Goal: Information Seeking & Learning: Find specific page/section

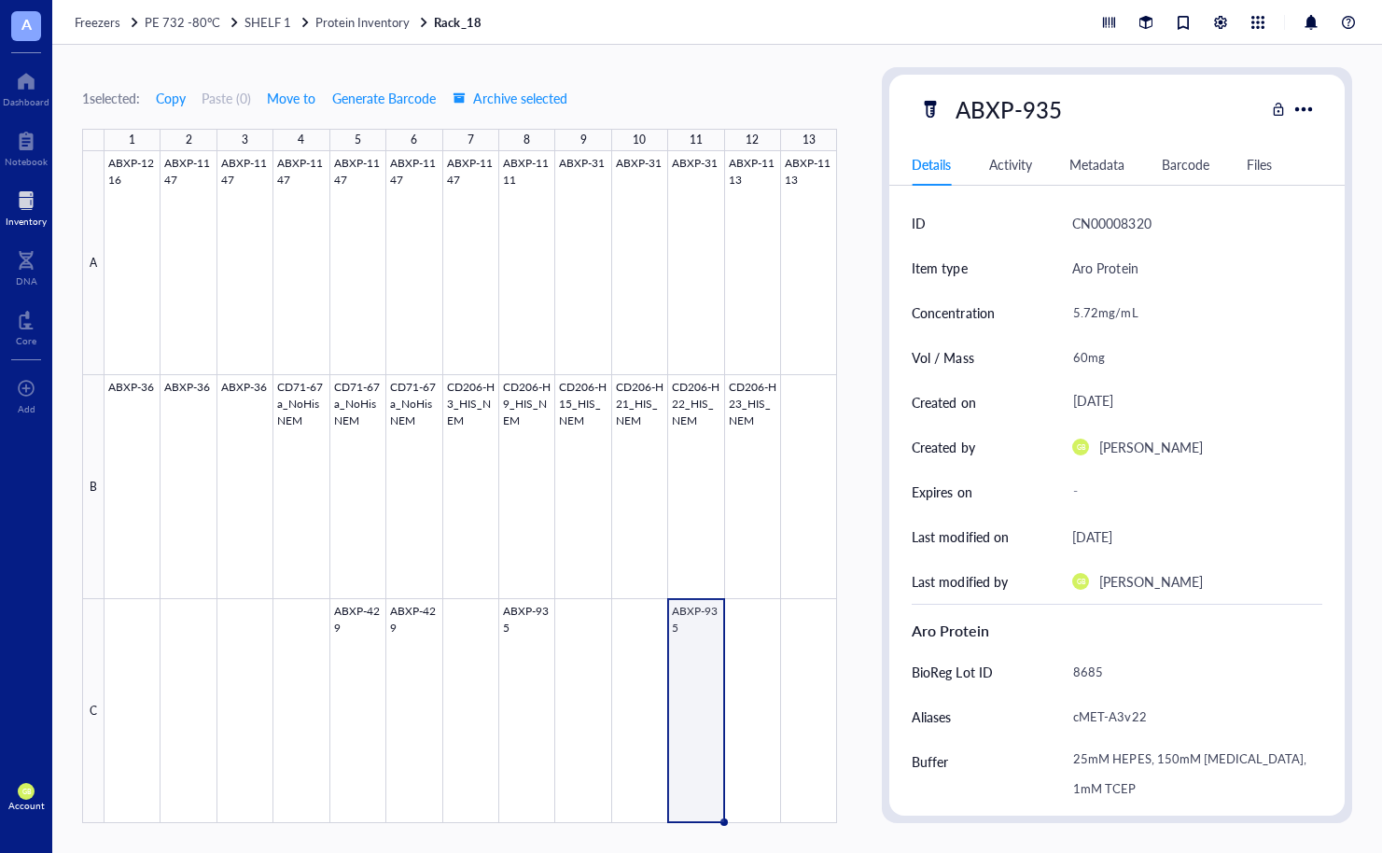
drag, startPoint x: 0, startPoint y: 0, endPoint x: 27, endPoint y: 208, distance: 209.9
click at [27, 208] on div at bounding box center [26, 201] width 41 height 30
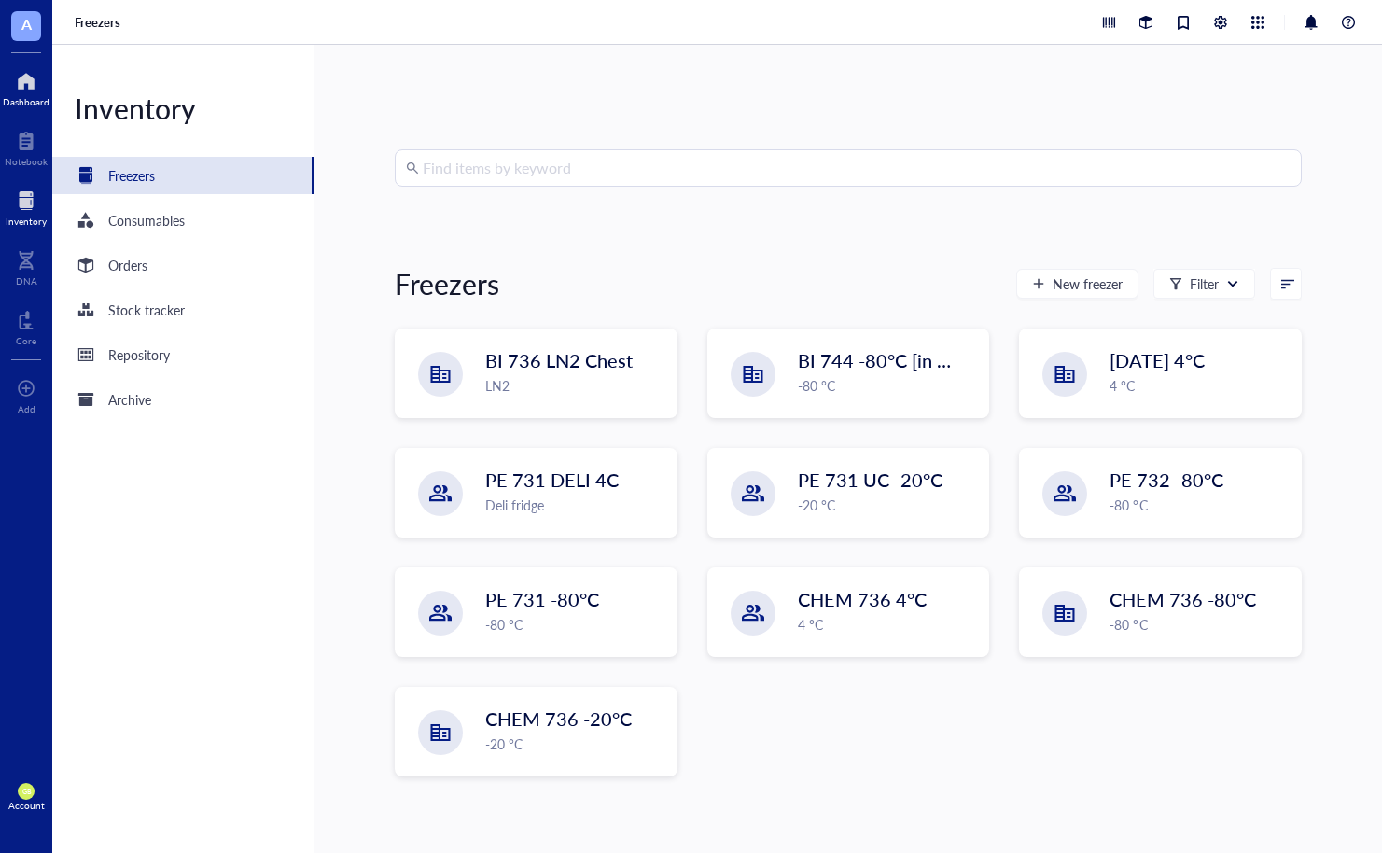
click at [25, 85] on div at bounding box center [26, 81] width 47 height 30
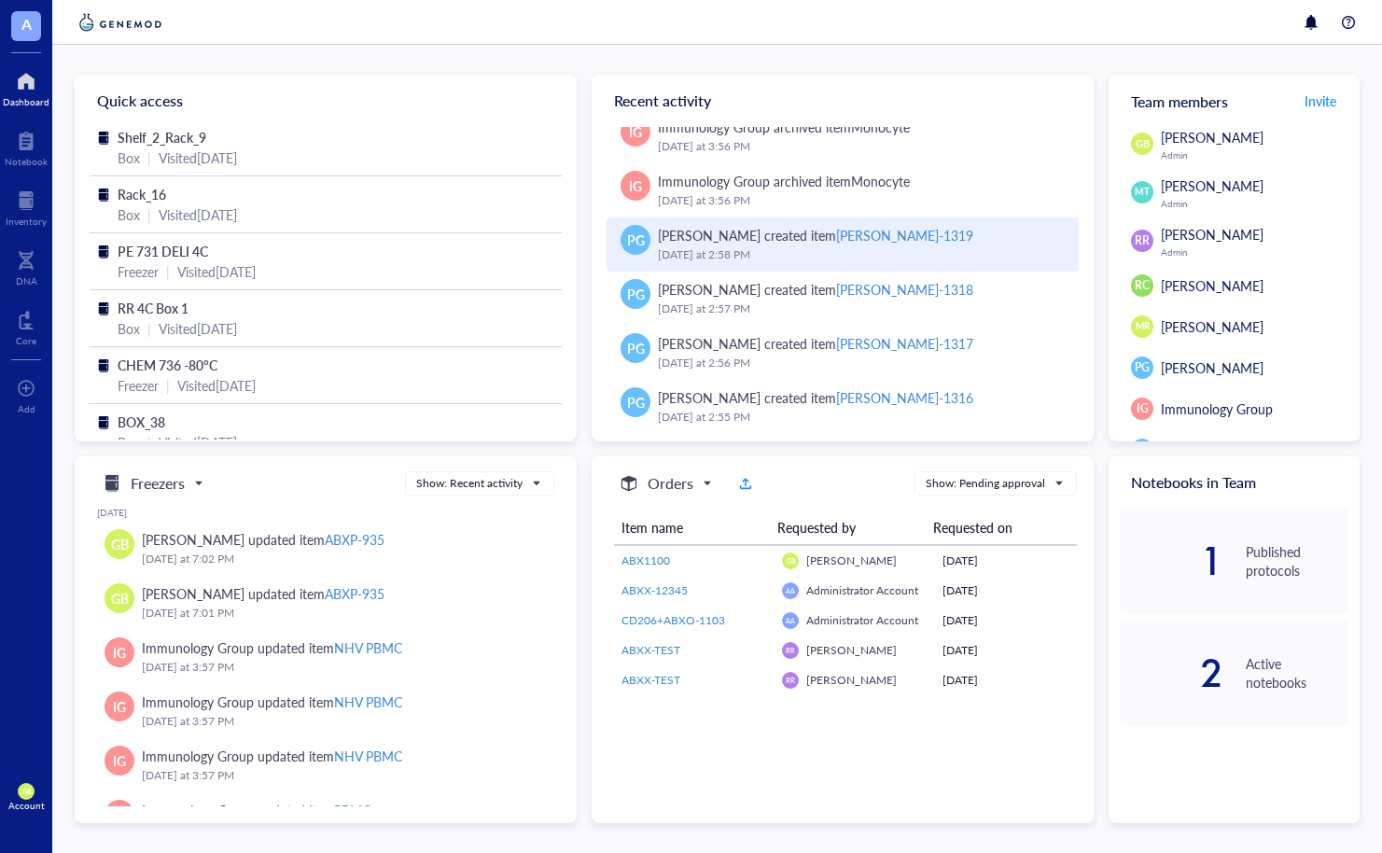
scroll to position [418, 0]
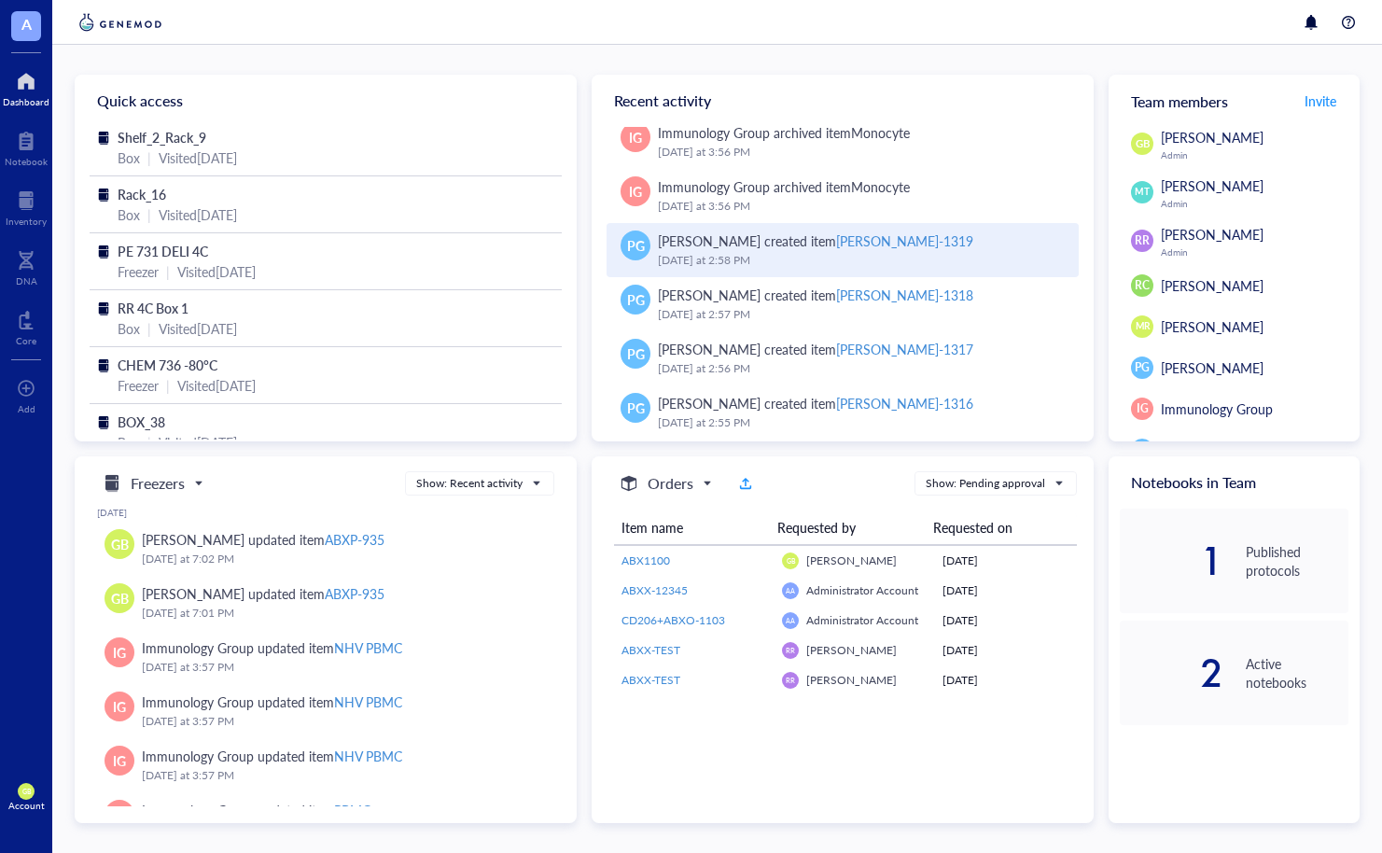
click at [846, 241] on div "[PERSON_NAME]-1319" at bounding box center [904, 240] width 137 height 19
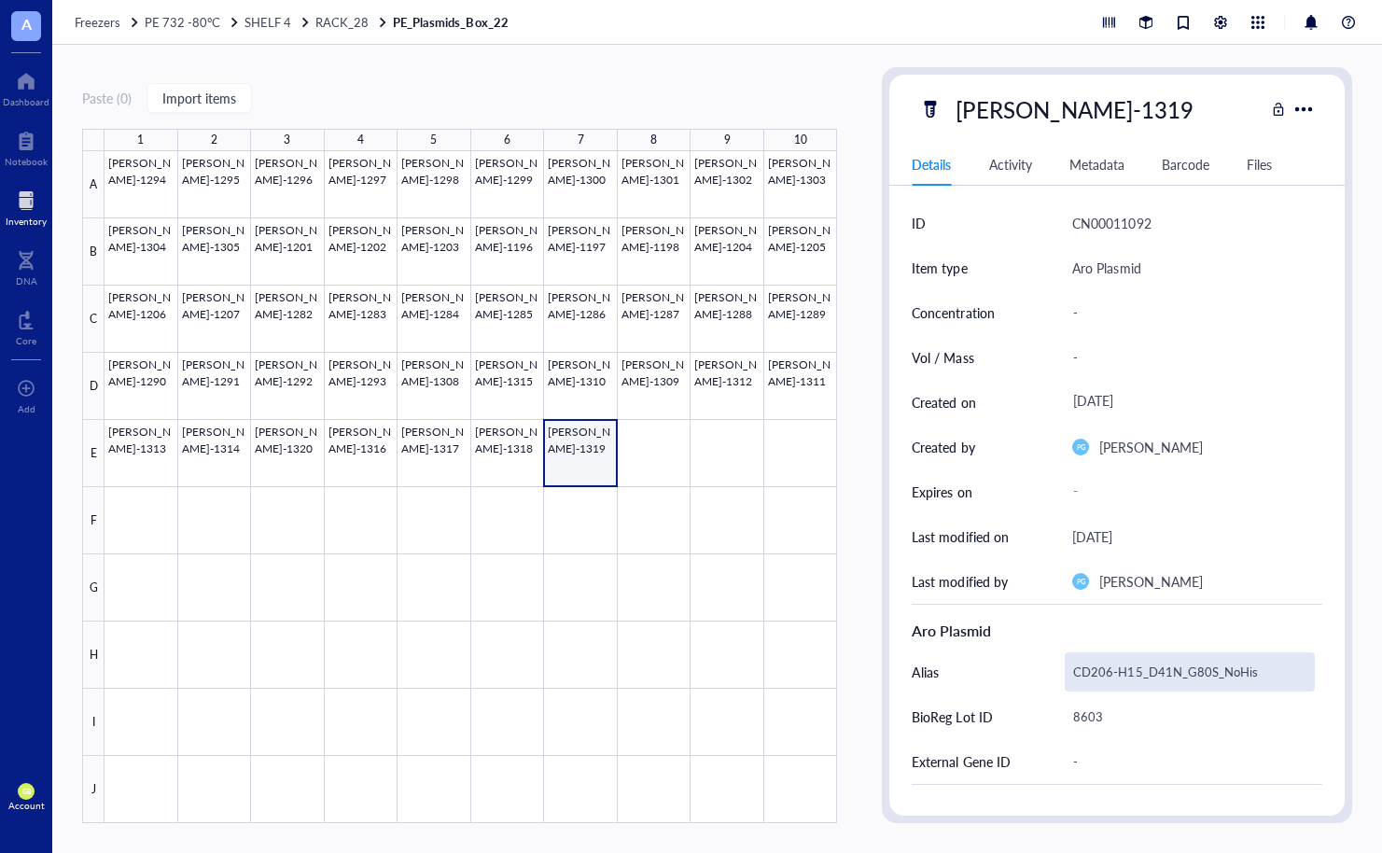
scroll to position [93, 0]
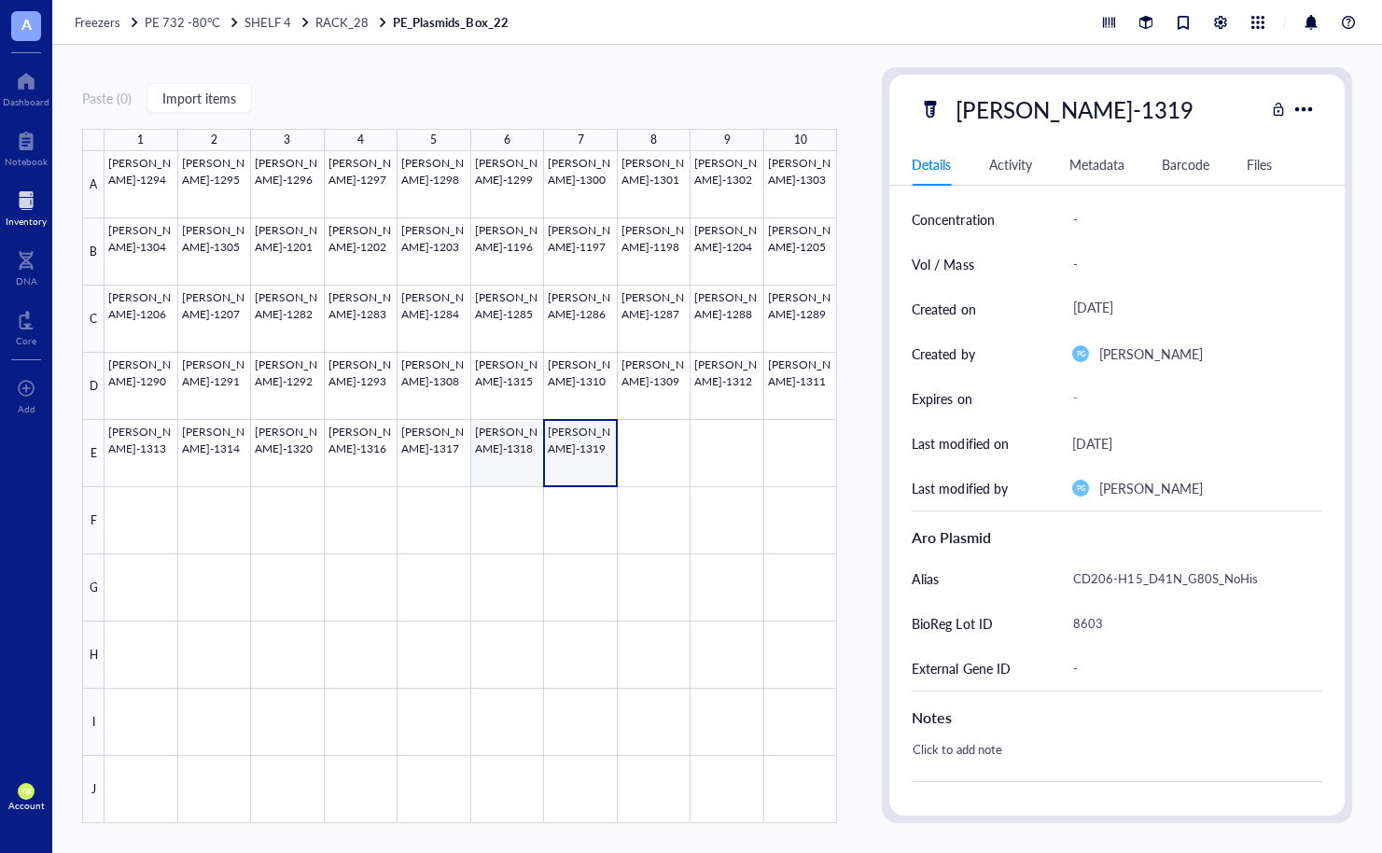
click at [524, 446] on div at bounding box center [471, 487] width 733 height 672
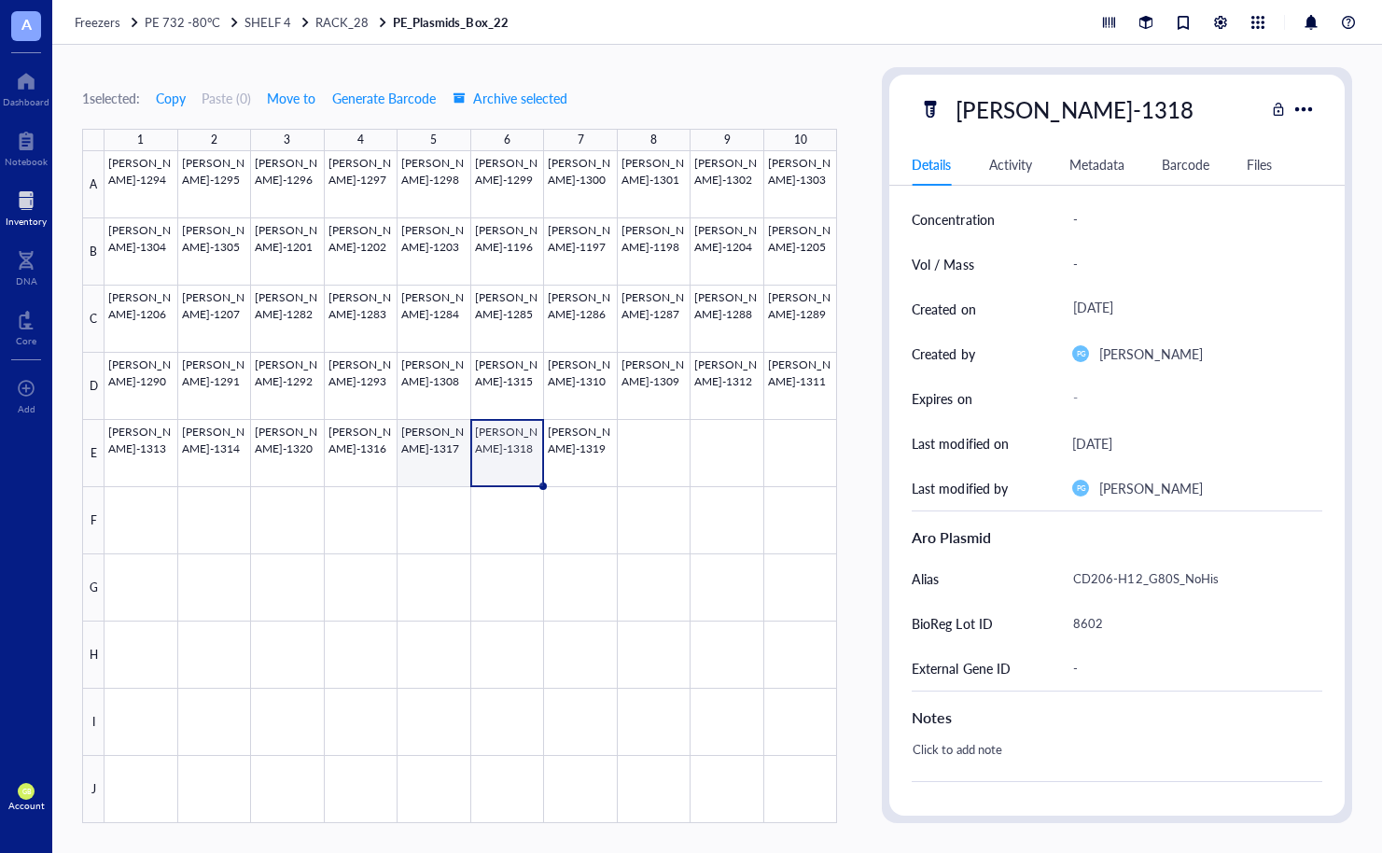
click at [428, 450] on div at bounding box center [471, 487] width 733 height 672
click at [342, 450] on div at bounding box center [471, 487] width 733 height 672
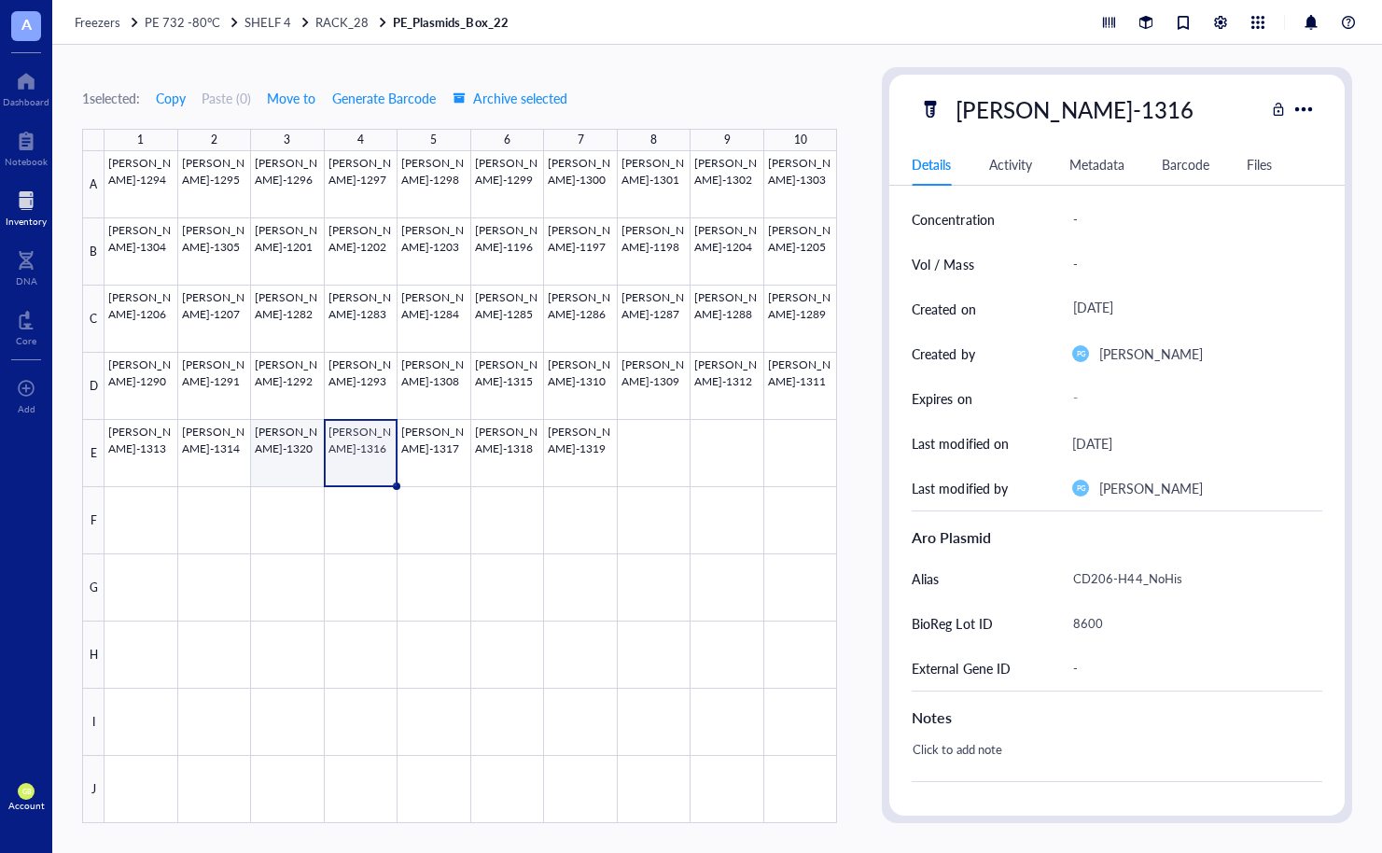
click at [290, 454] on div at bounding box center [471, 487] width 733 height 672
type textarea "Keep everyone on the same page…"
click at [28, 207] on div at bounding box center [26, 201] width 41 height 30
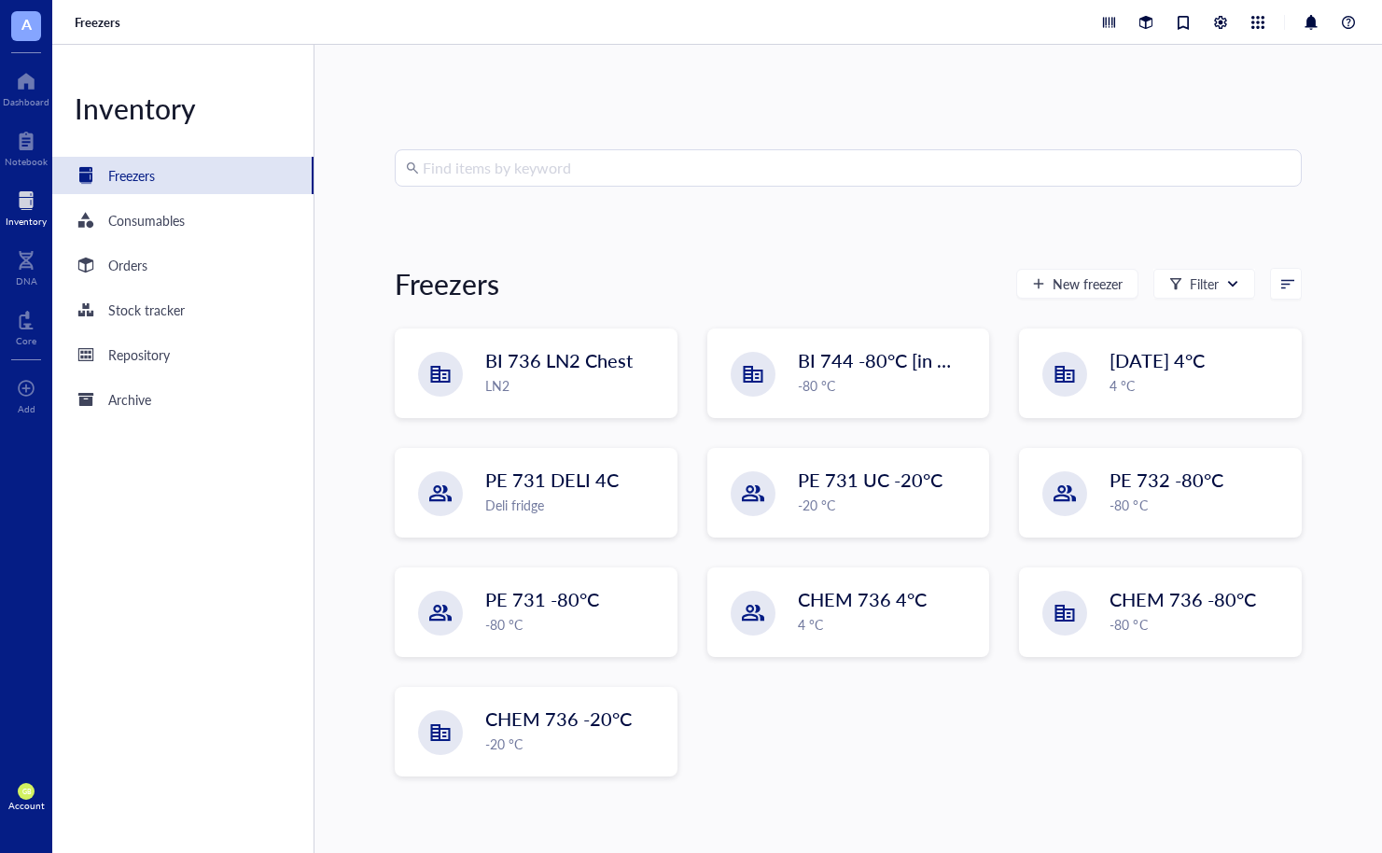
click at [538, 168] on input "search" at bounding box center [857, 167] width 868 height 35
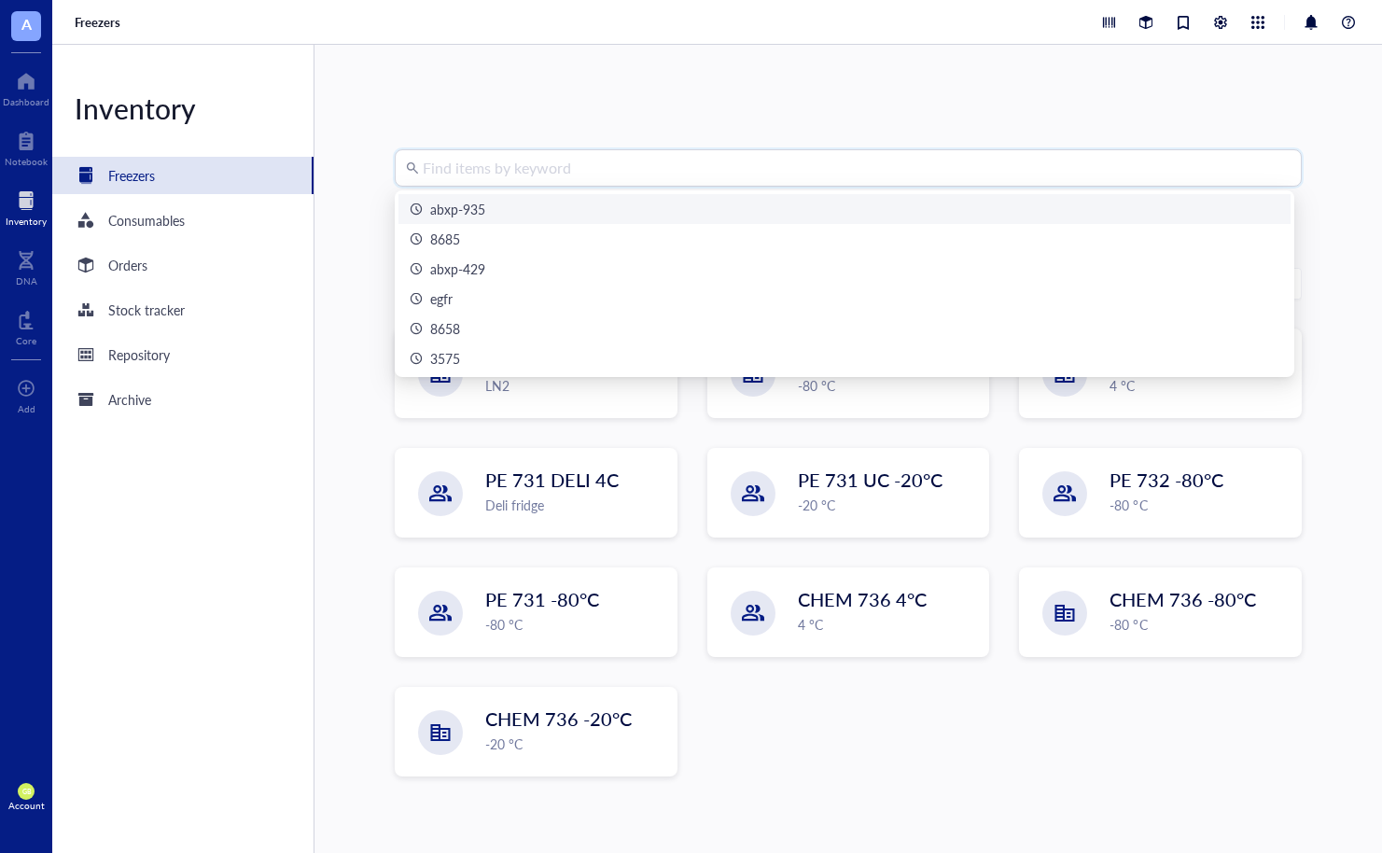
paste input "CD206-H9_G80S_His"
type input "CD206-H9_G80S_His"
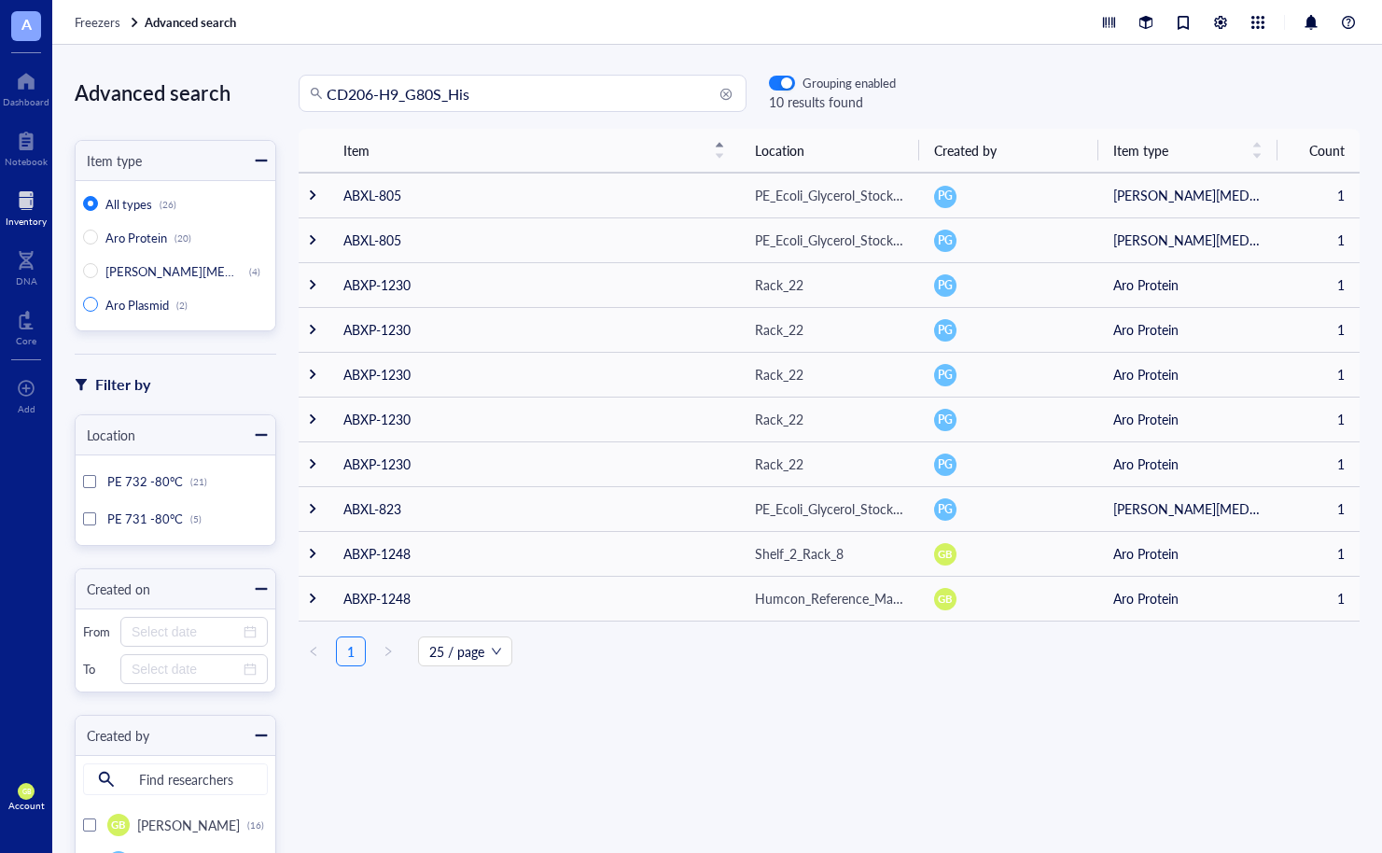
click at [113, 299] on span "Aro Plasmid" at bounding box center [136, 305] width 63 height 18
click at [98, 299] on input "Aro Plasmid (2)" at bounding box center [90, 304] width 15 height 15
radio input "true"
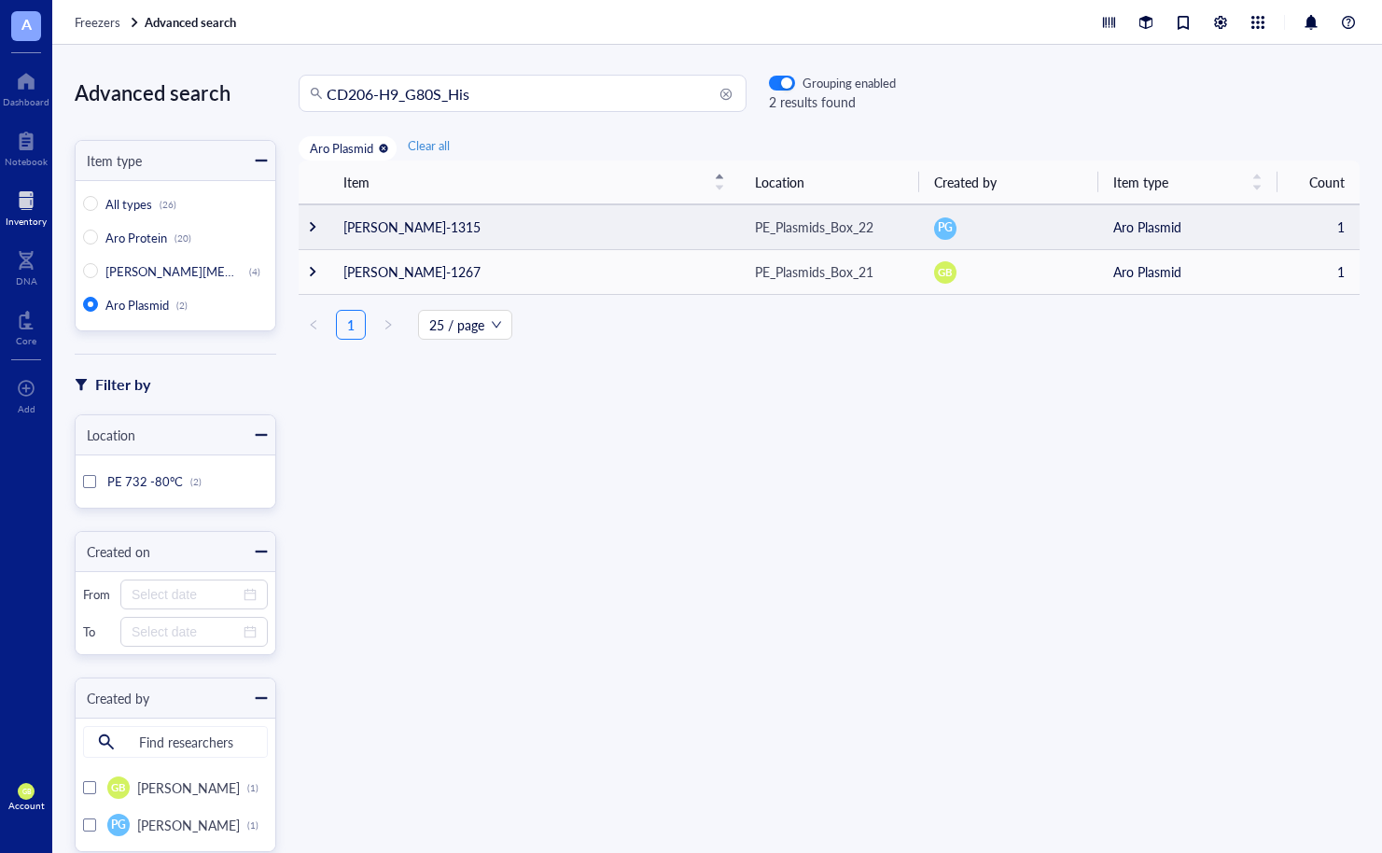
click at [310, 227] on div at bounding box center [312, 226] width 13 height 13
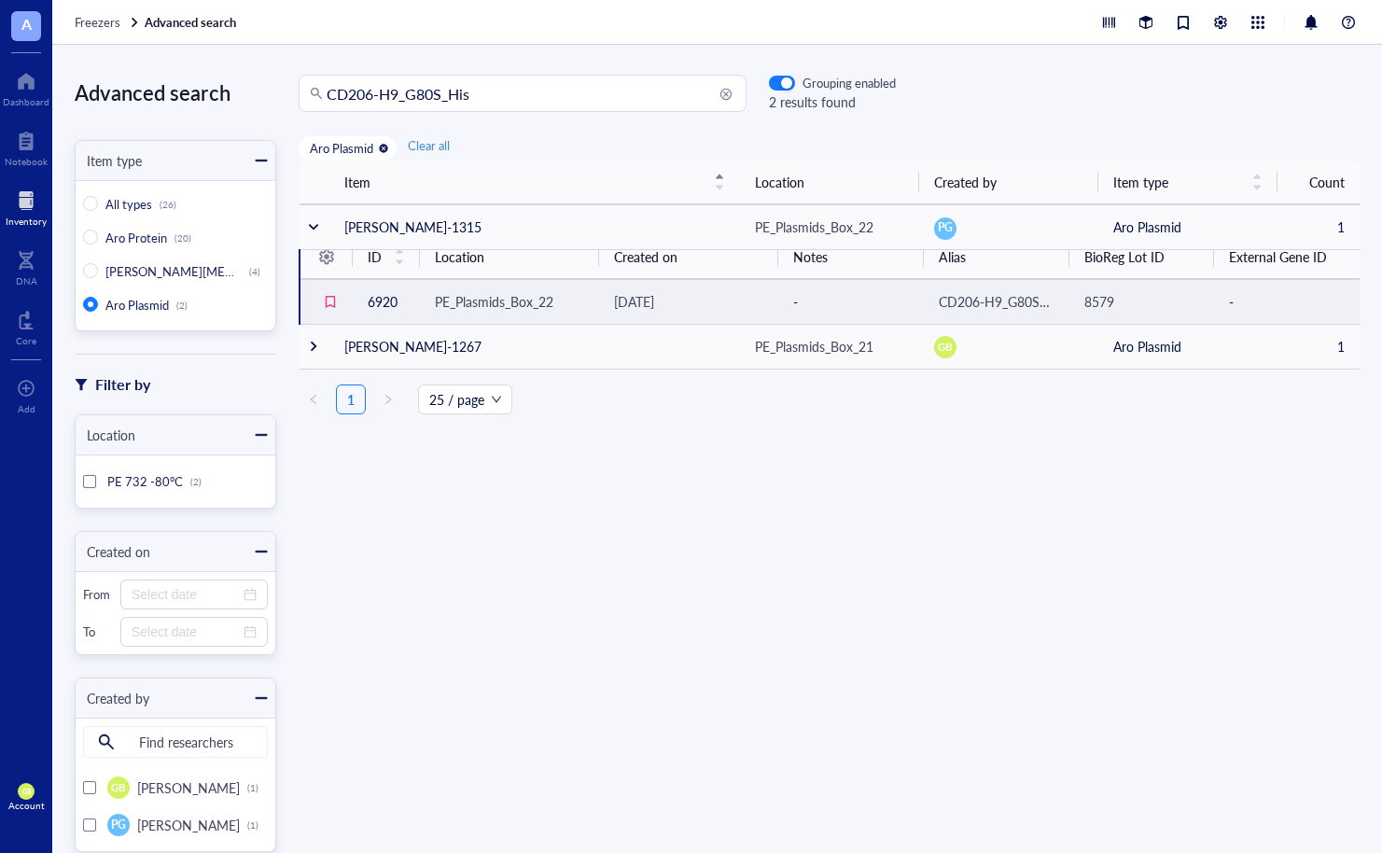
click at [500, 300] on div "PE_Plasmids_Box_22" at bounding box center [494, 301] width 119 height 21
click at [370, 294] on td "6920" at bounding box center [386, 301] width 67 height 45
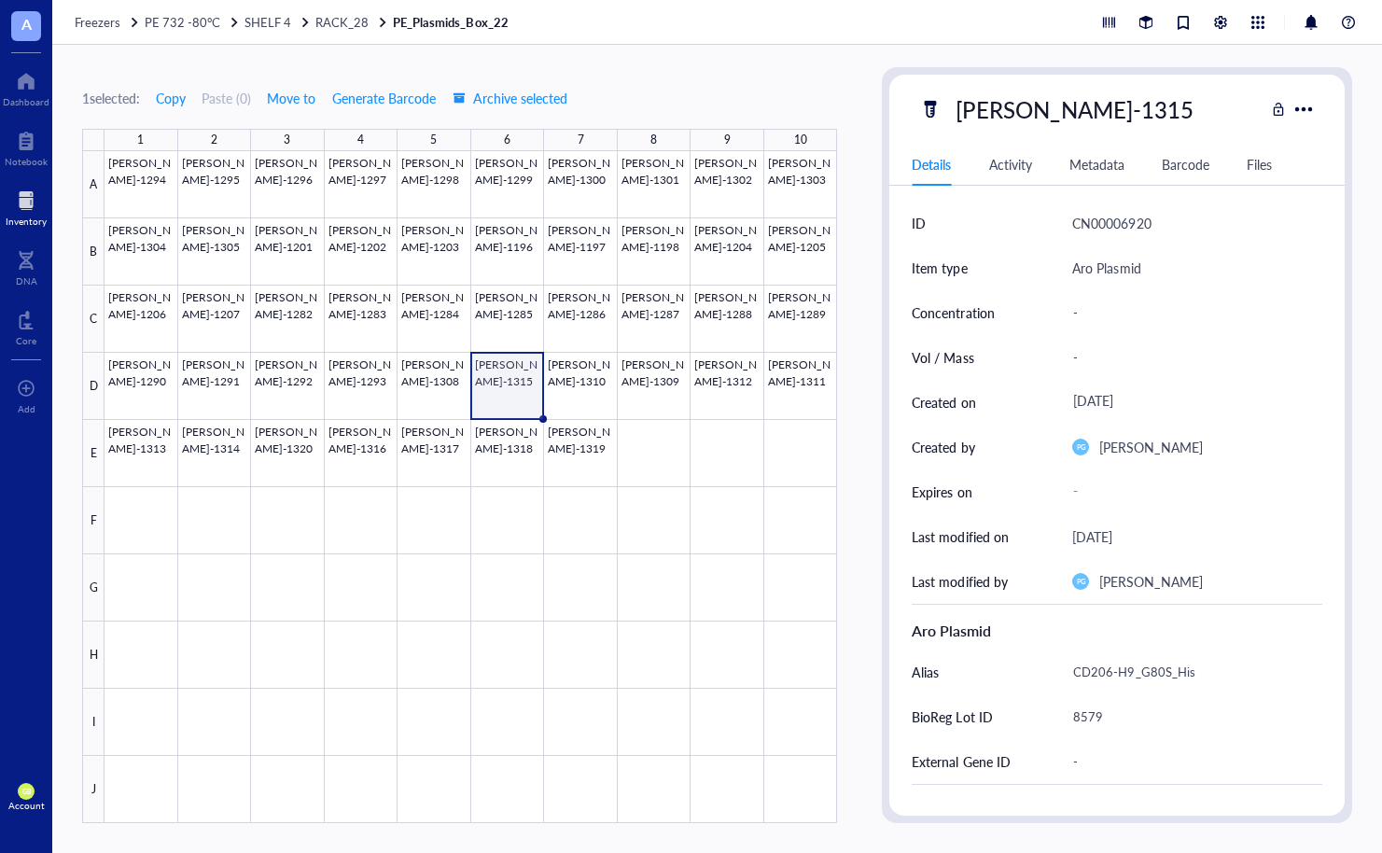
type textarea "Keep everyone on the same page…"
